Goal: Information Seeking & Learning: Learn about a topic

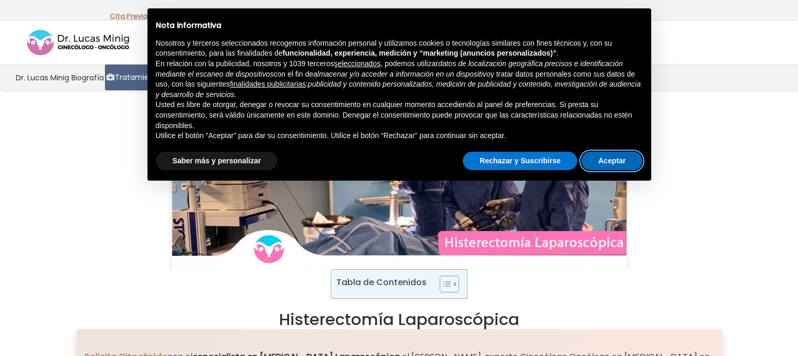
click at [605, 162] on button "Aceptar" at bounding box center [611, 161] width 61 height 19
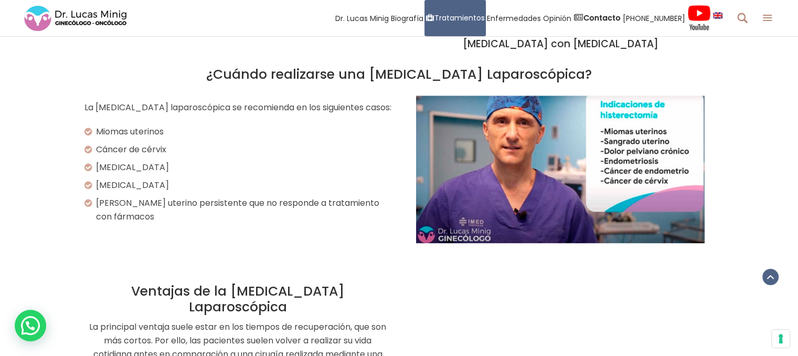
scroll to position [630, 0]
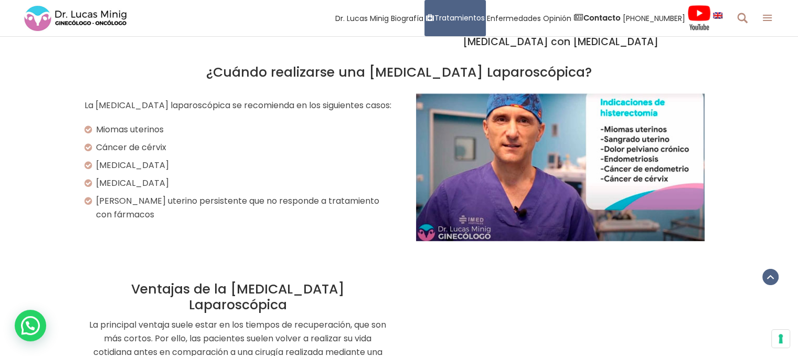
drag, startPoint x: 223, startPoint y: 75, endPoint x: 585, endPoint y: 73, distance: 362.0
click at [585, 73] on h2 "¿Cuándo realizarse una [MEDICAL_DATA] Laparoscópica?" at bounding box center [399, 73] width 630 height 16
drag, startPoint x: 447, startPoint y: 57, endPoint x: 268, endPoint y: 73, distance: 179.7
click at [278, 72] on h2 "¿Cuándo realizarse una [MEDICAL_DATA] Laparoscópica?" at bounding box center [399, 73] width 630 height 16
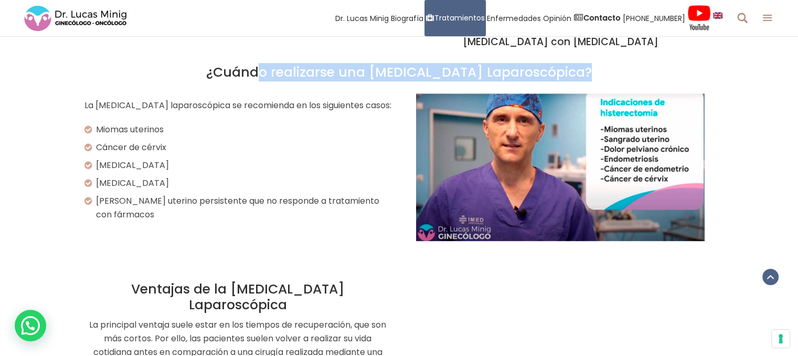
drag, startPoint x: 223, startPoint y: 72, endPoint x: 581, endPoint y: 84, distance: 358.5
click at [581, 84] on div "¿Cuándo realizarse una [MEDICAL_DATA] Laparoscópica?" at bounding box center [399, 71] width 630 height 46
copy div "Cuándo realizarse una [MEDICAL_DATA] Laparoscópica?"
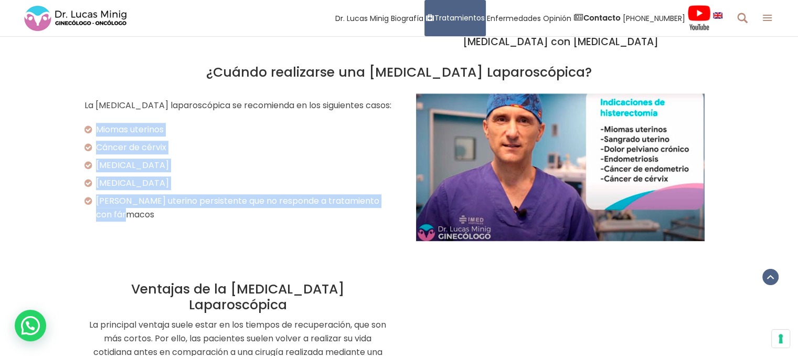
drag, startPoint x: 98, startPoint y: 129, endPoint x: 156, endPoint y: 217, distance: 105.3
click at [156, 217] on div "La [MEDICAL_DATA] laparoscópica se recomienda en los siguientes casos: Miomas u…" at bounding box center [237, 160] width 307 height 123
copy div "Miomas uterinos Cáncer de cérvix [MEDICAL_DATA] [MEDICAL_DATA] Sangrado uterino…"
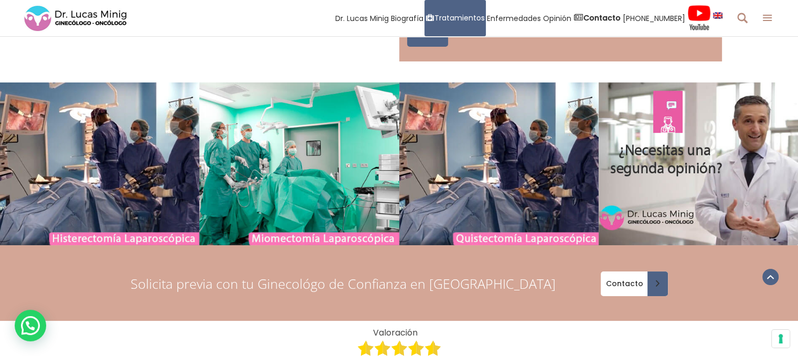
scroll to position [3935, 0]
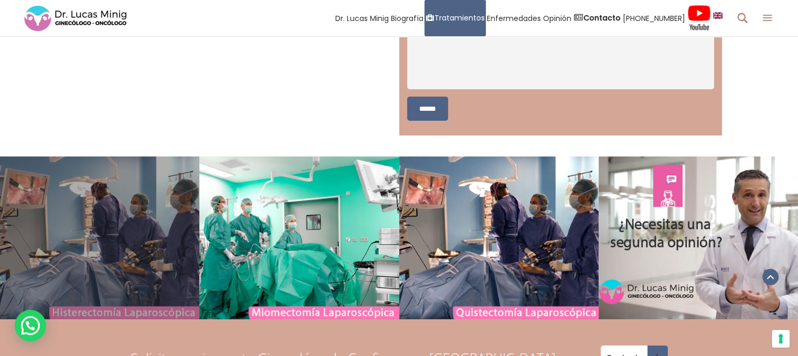
click at [98, 190] on link at bounding box center [99, 237] width 199 height 163
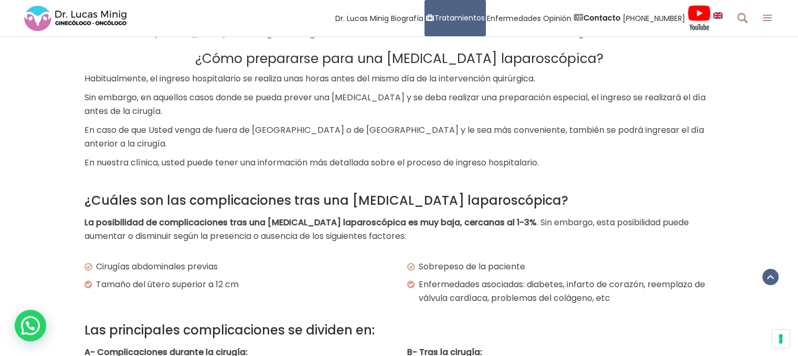
scroll to position [1626, 0]
